Goal: Task Accomplishment & Management: Manage account settings

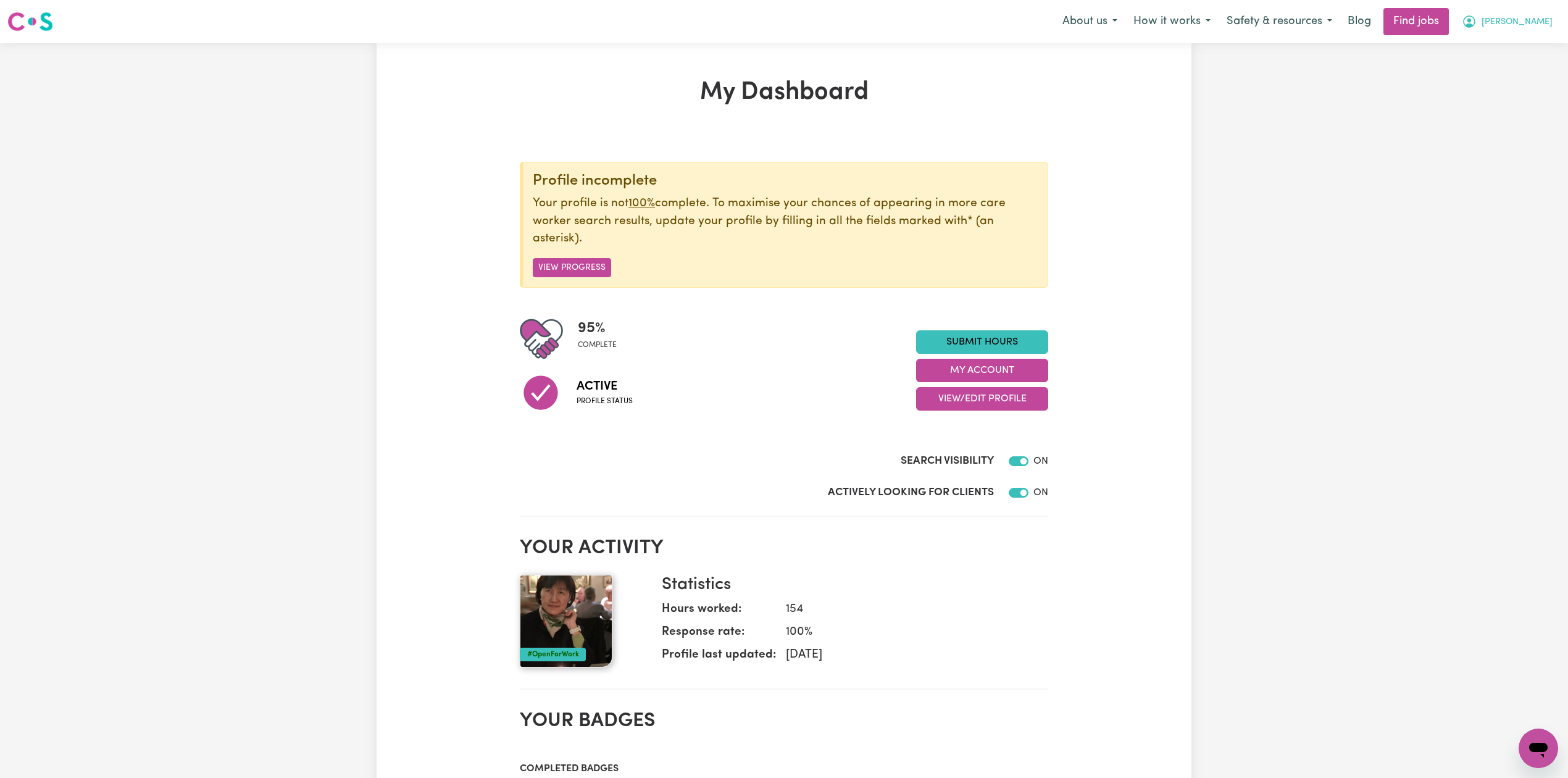
click at [1543, 23] on span "[PERSON_NAME]" at bounding box center [1517, 22] width 71 height 13
click at [1529, 46] on link "My Account" at bounding box center [1511, 49] width 97 height 23
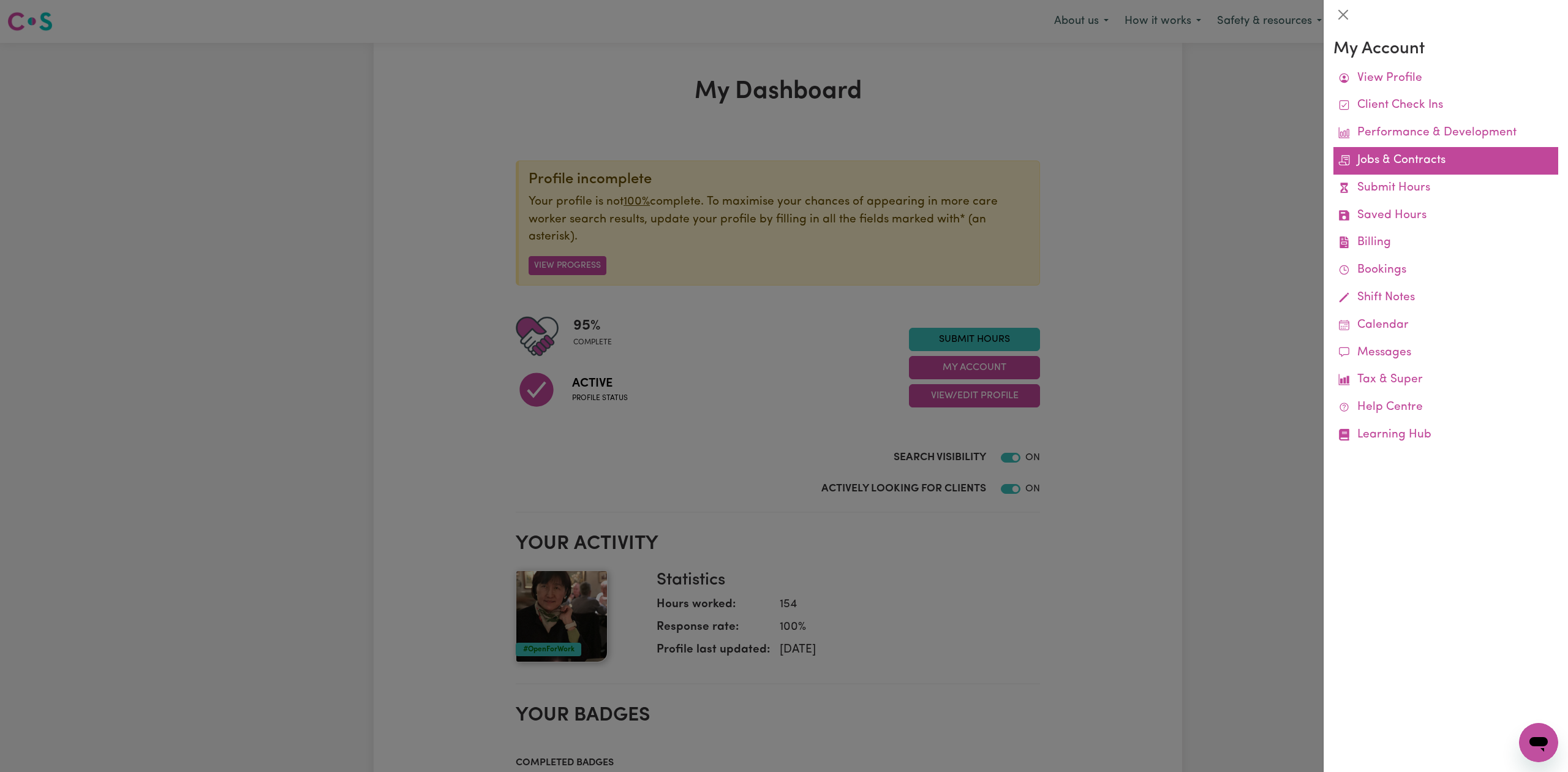
click at [1389, 155] on link "Jobs & Contracts" at bounding box center [1445, 160] width 225 height 27
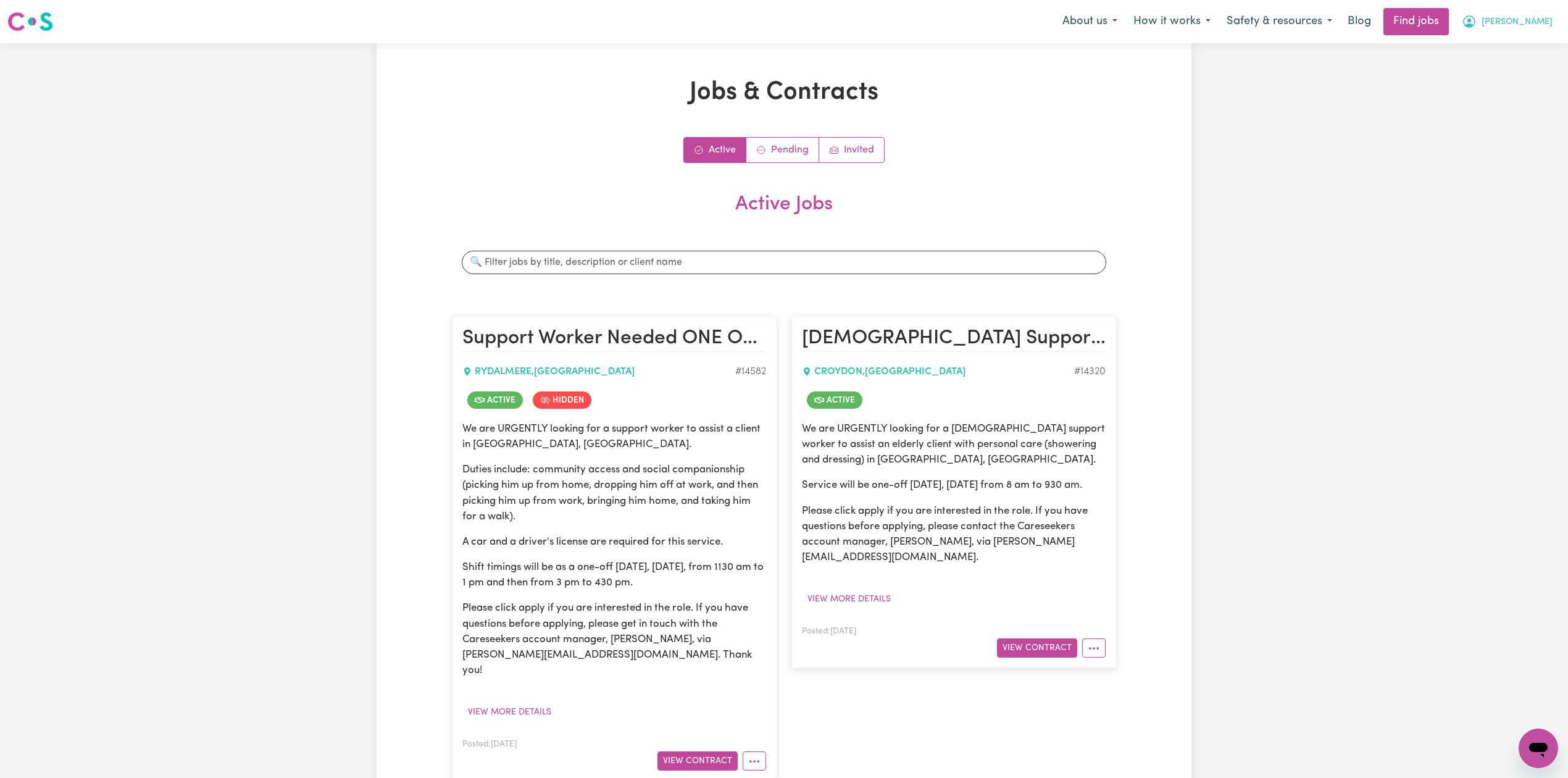
click at [1521, 20] on button "[PERSON_NAME]" at bounding box center [1507, 21] width 107 height 26
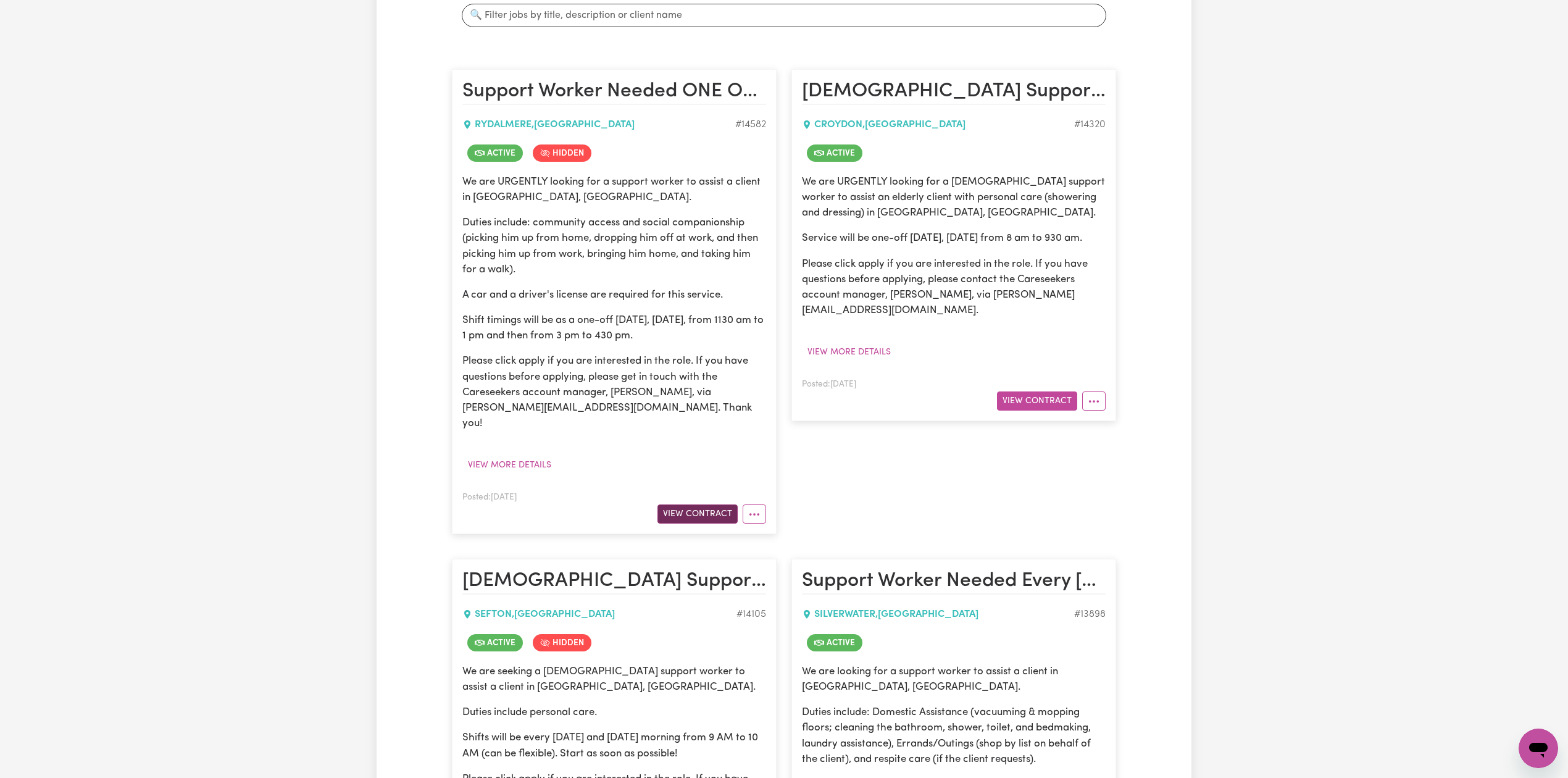
click at [676, 504] on button "View Contract" at bounding box center [697, 513] width 80 height 19
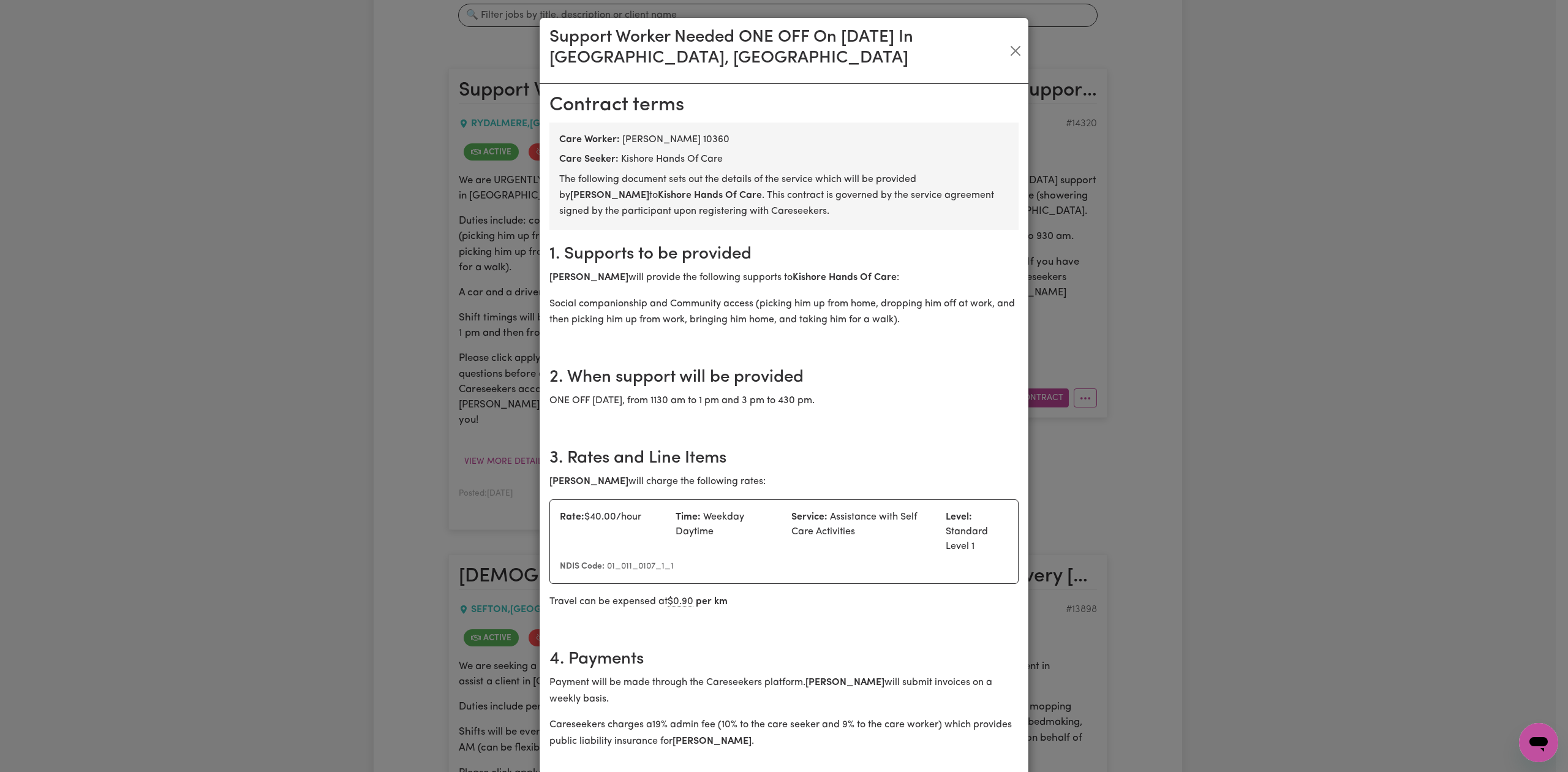
click at [1226, 428] on div "Support Worker Needed ONE OFF On [DATE] In [GEOGRAPHIC_DATA], [GEOGRAPHIC_DATA]…" at bounding box center [784, 386] width 1568 height 772
click at [1007, 52] on button "Close" at bounding box center [1015, 51] width 16 height 20
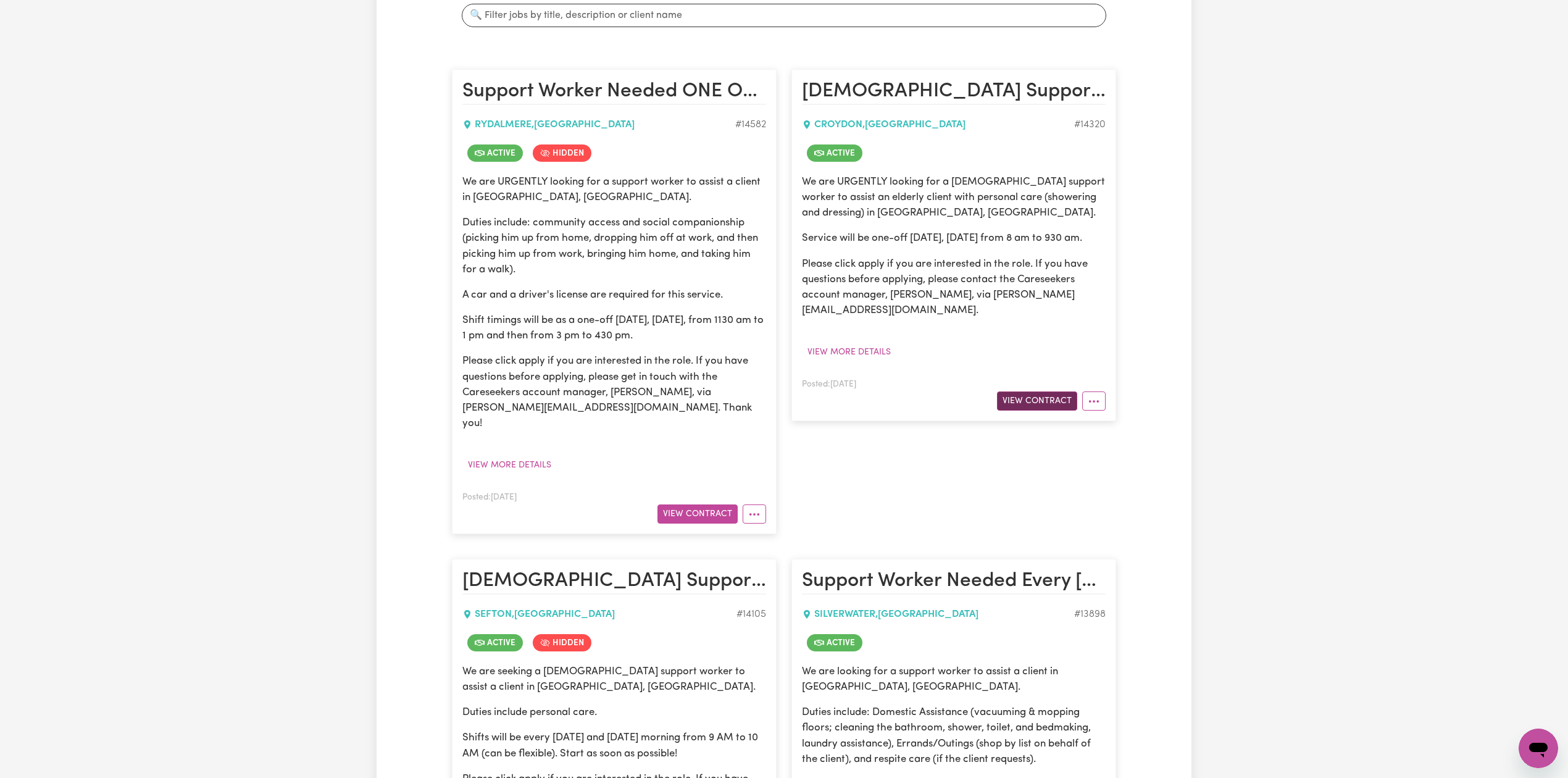
click at [1015, 401] on button "View Contract" at bounding box center [1037, 400] width 80 height 19
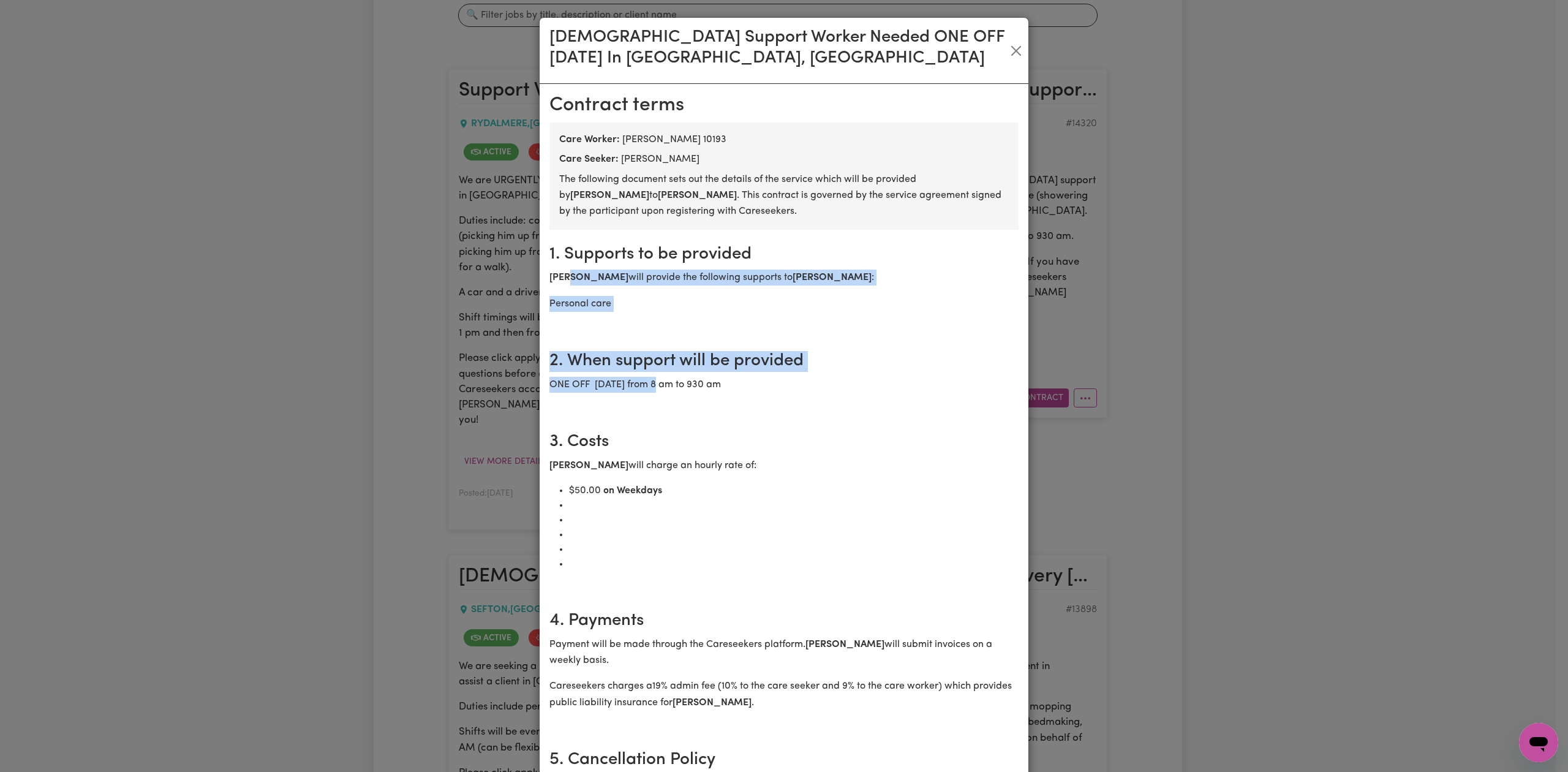
drag, startPoint x: 562, startPoint y: 278, endPoint x: 900, endPoint y: 326, distance: 341.4
click at [1010, 49] on button "Close" at bounding box center [1016, 51] width 15 height 20
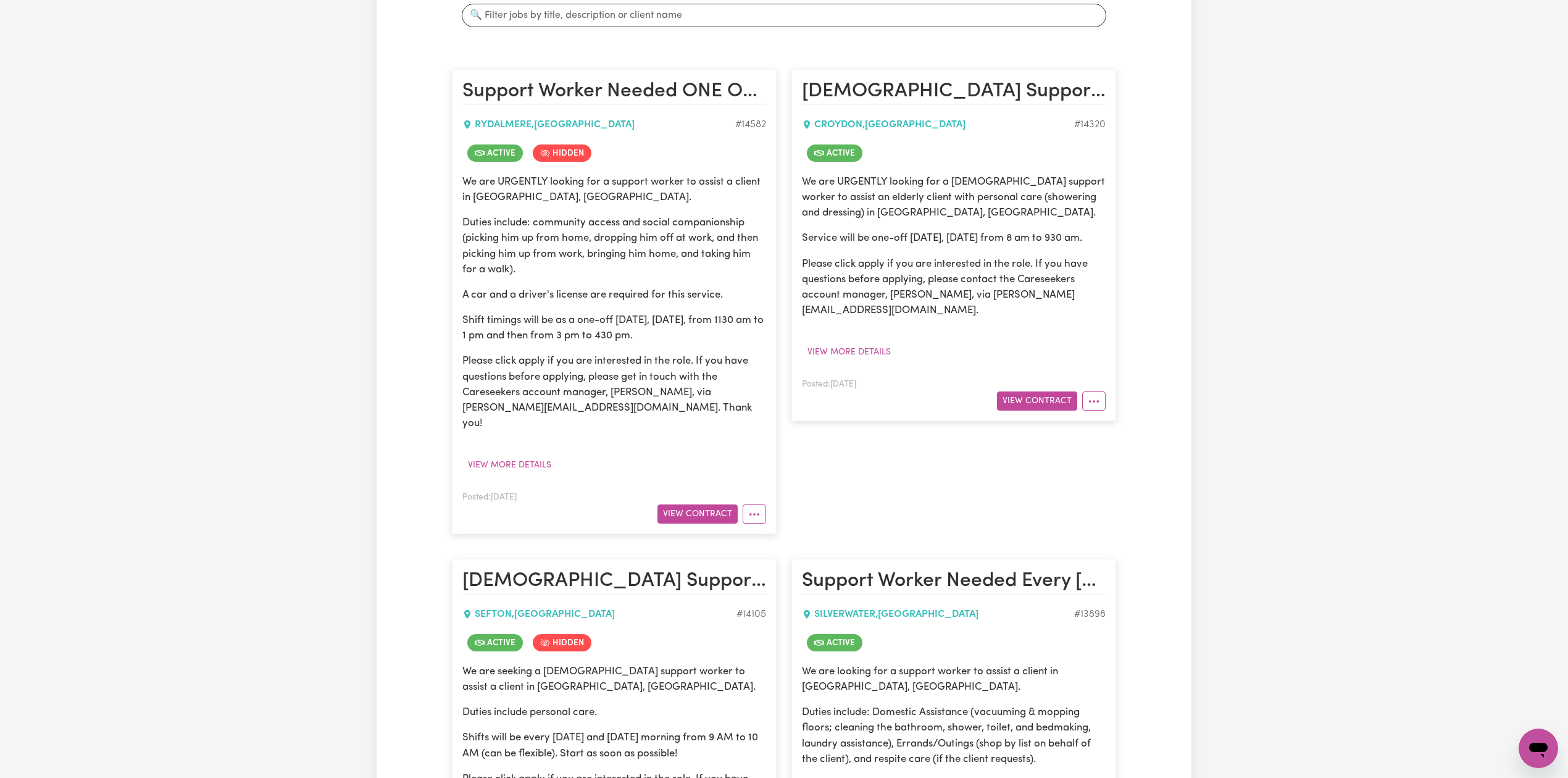
scroll to position [576, 0]
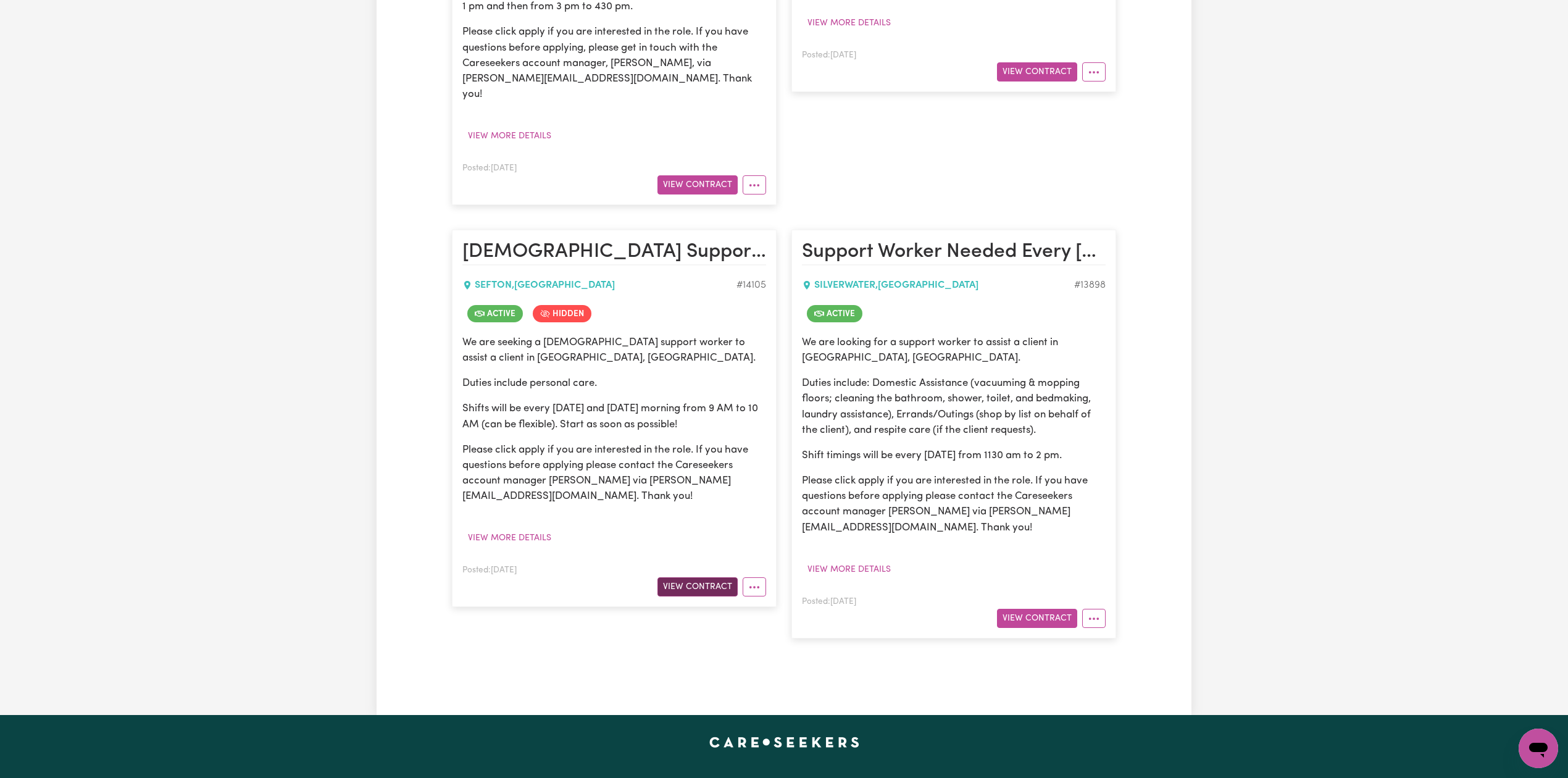
click at [708, 577] on button "View Contract" at bounding box center [697, 586] width 80 height 19
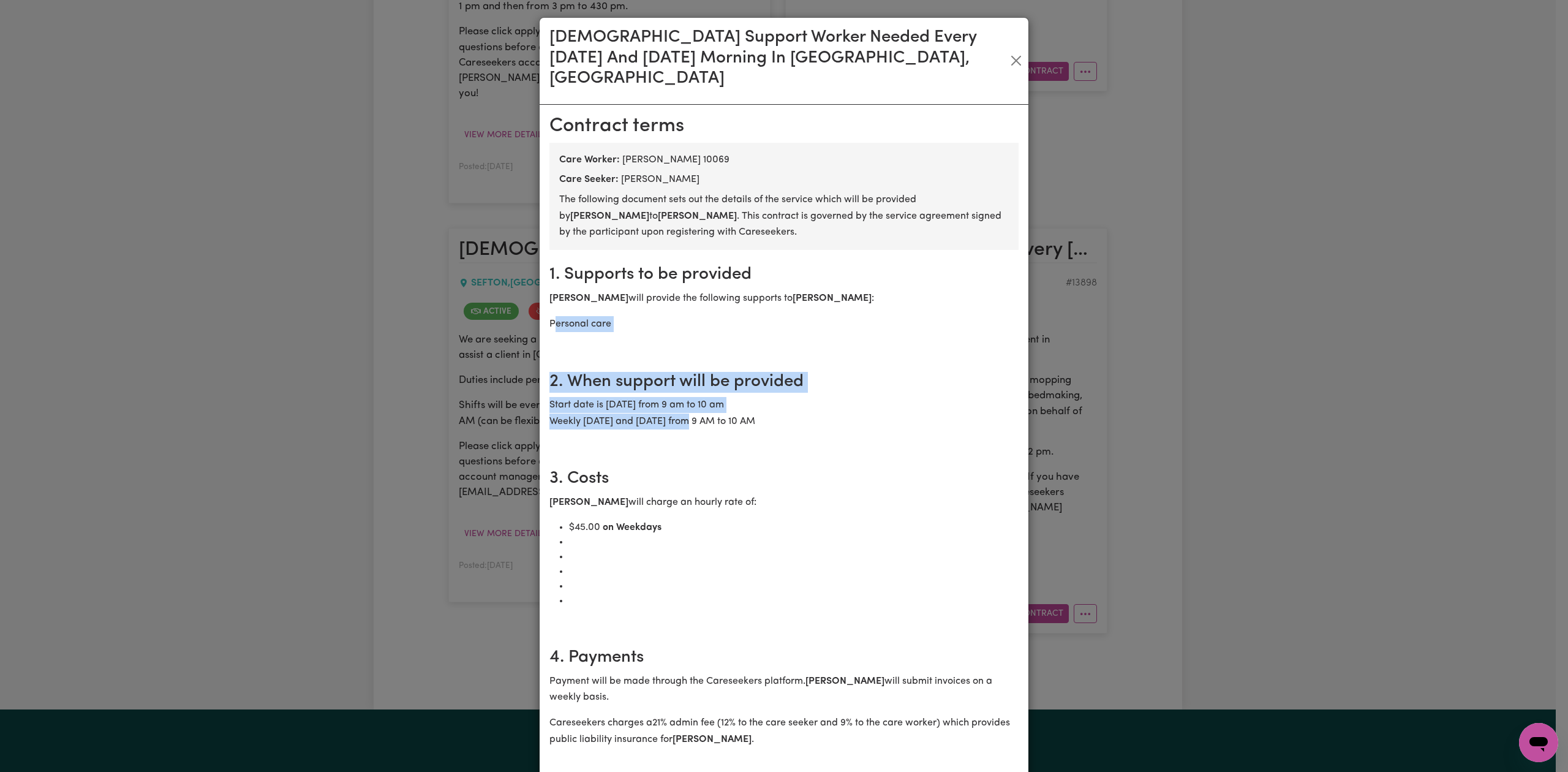
drag, startPoint x: 551, startPoint y: 293, endPoint x: 642, endPoint y: 425, distance: 160.3
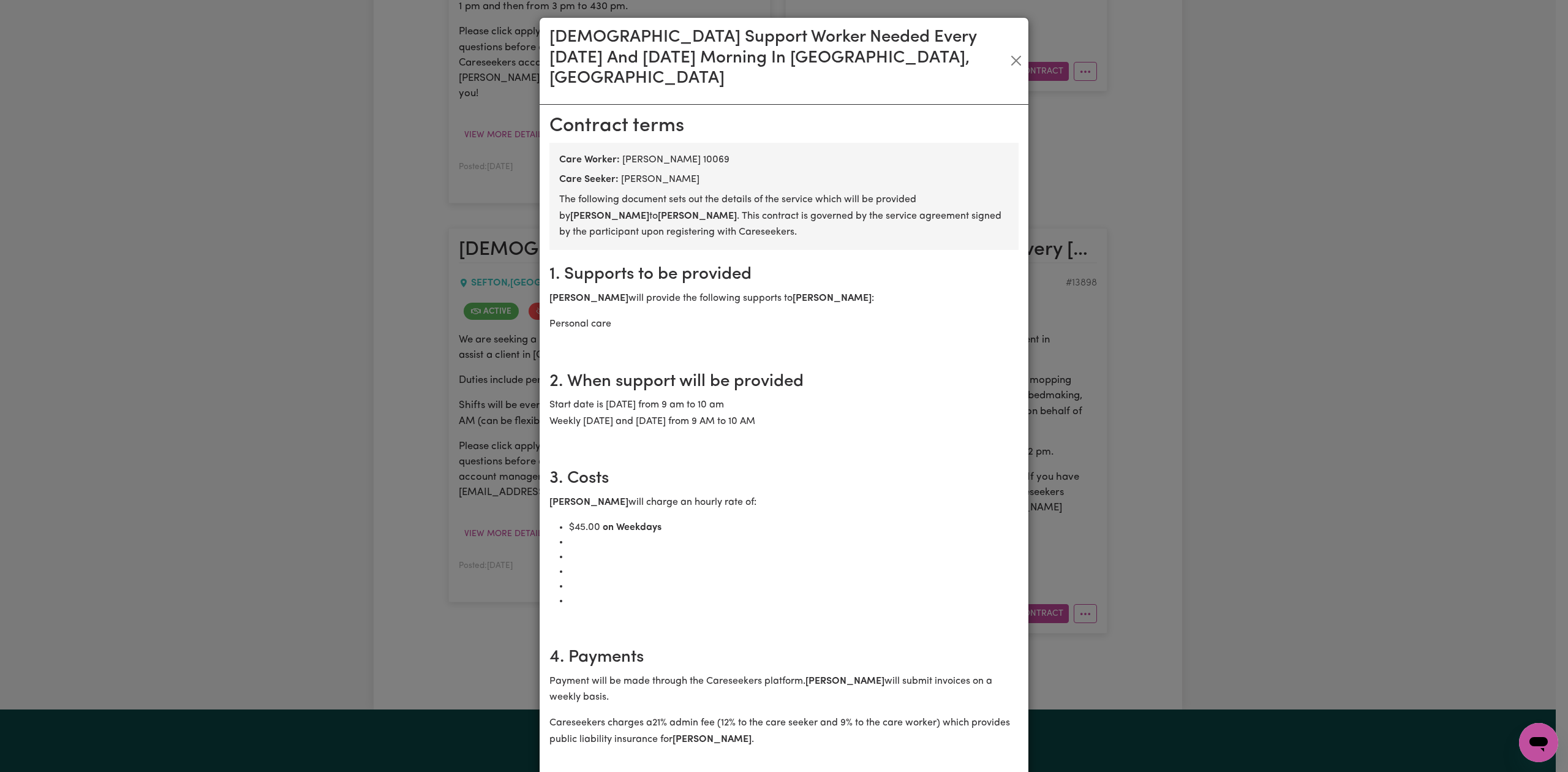
click at [662, 454] on section "3. Costs [PERSON_NAME] will charge an hourly rate of: $ 45.00 on Weekdays" at bounding box center [783, 543] width 469 height 179
drag, startPoint x: 600, startPoint y: 194, endPoint x: 540, endPoint y: 194, distance: 60.0
copy b "[PERSON_NAME]"
click at [1012, 51] on button "Close" at bounding box center [1016, 61] width 14 height 20
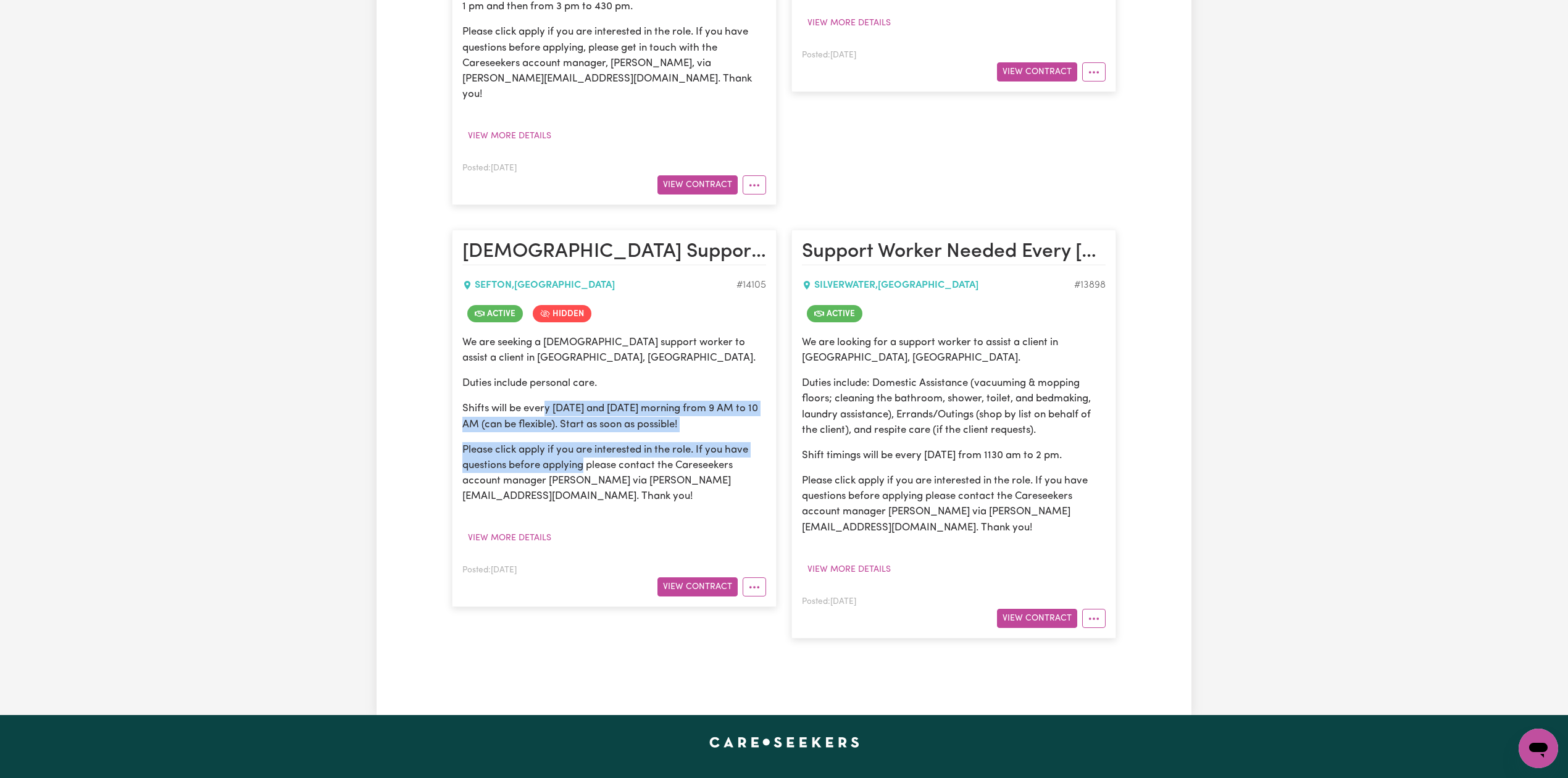
drag, startPoint x: 546, startPoint y: 396, endPoint x: 612, endPoint y: 476, distance: 103.7
click at [586, 457] on div "We are seeking a [DEMOGRAPHIC_DATA] support worker to assist a client in [GEOGR…" at bounding box center [614, 420] width 304 height 170
click at [1036, 609] on button "View Contract" at bounding box center [1037, 618] width 80 height 19
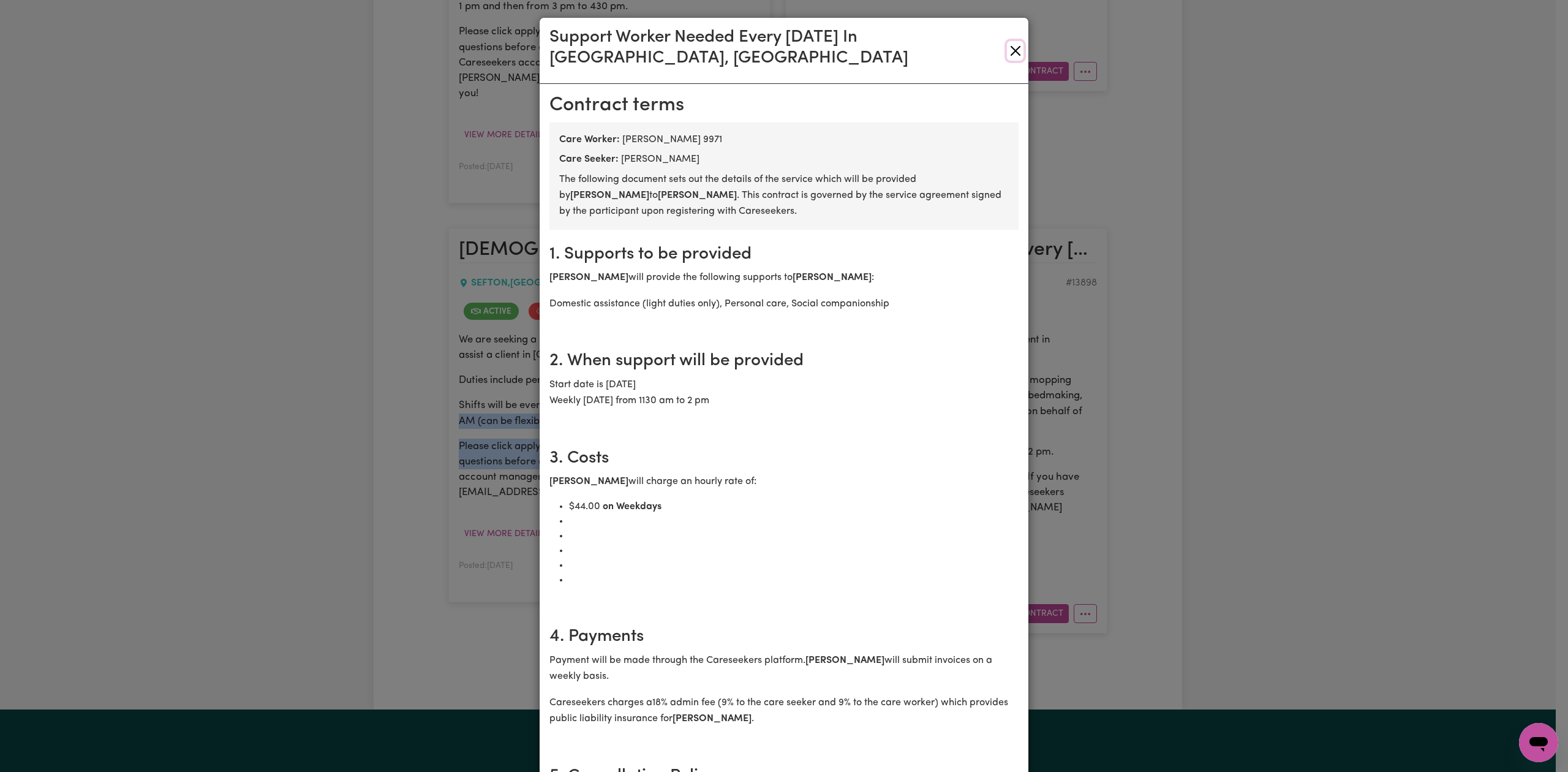
drag, startPoint x: 1003, startPoint y: 47, endPoint x: 927, endPoint y: 136, distance: 117.0
click at [1007, 48] on button "Close" at bounding box center [1015, 51] width 17 height 20
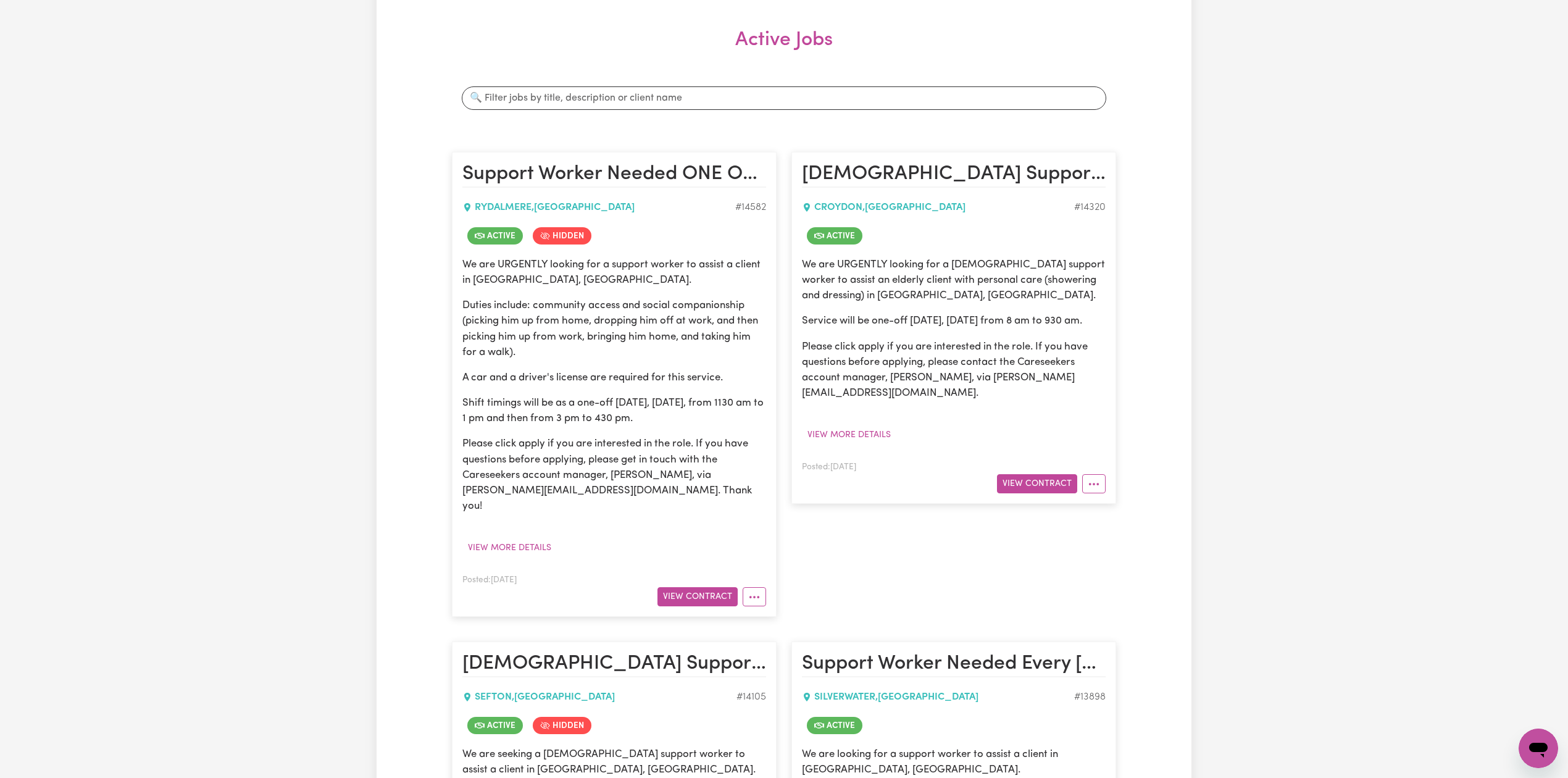
scroll to position [0, 0]
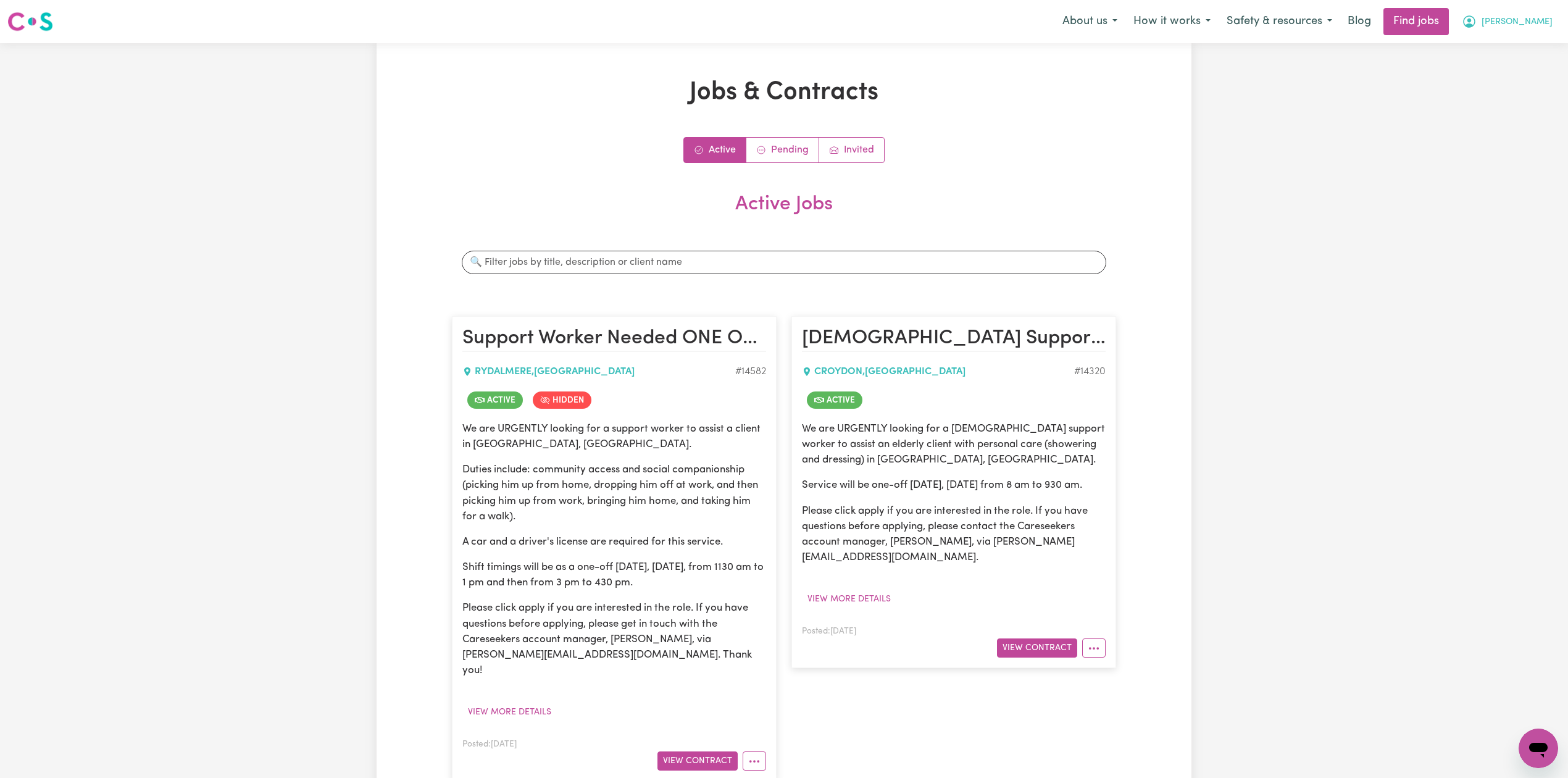
click at [1524, 23] on span "[PERSON_NAME]" at bounding box center [1517, 22] width 71 height 13
click at [1499, 86] on link "Logout" at bounding box center [1511, 95] width 97 height 23
